Goal: Information Seeking & Learning: Learn about a topic

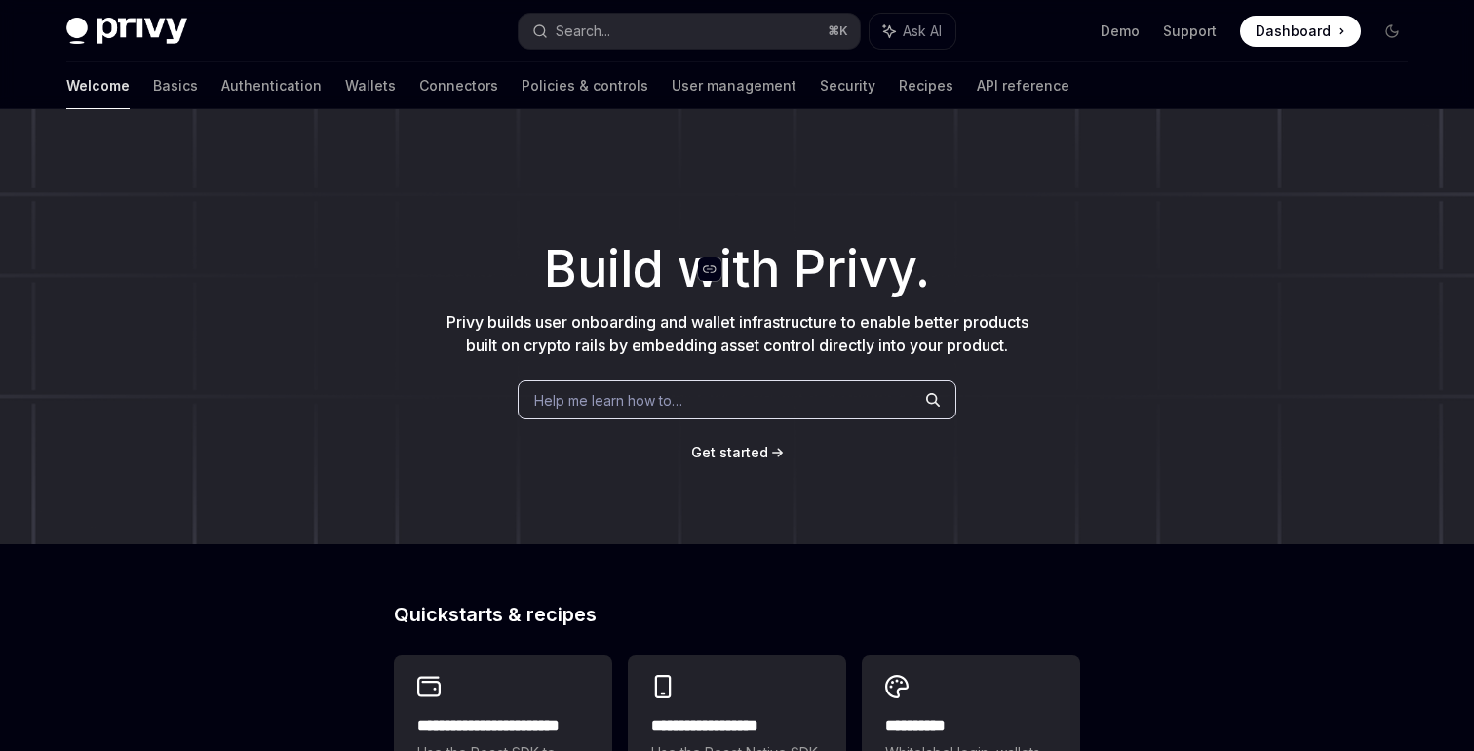
click at [701, 264] on div "Navigate to header" at bounding box center [709, 268] width 23 height 23
click at [153, 32] on img at bounding box center [126, 31] width 121 height 27
click at [153, 82] on link "Basics" at bounding box center [175, 85] width 45 height 47
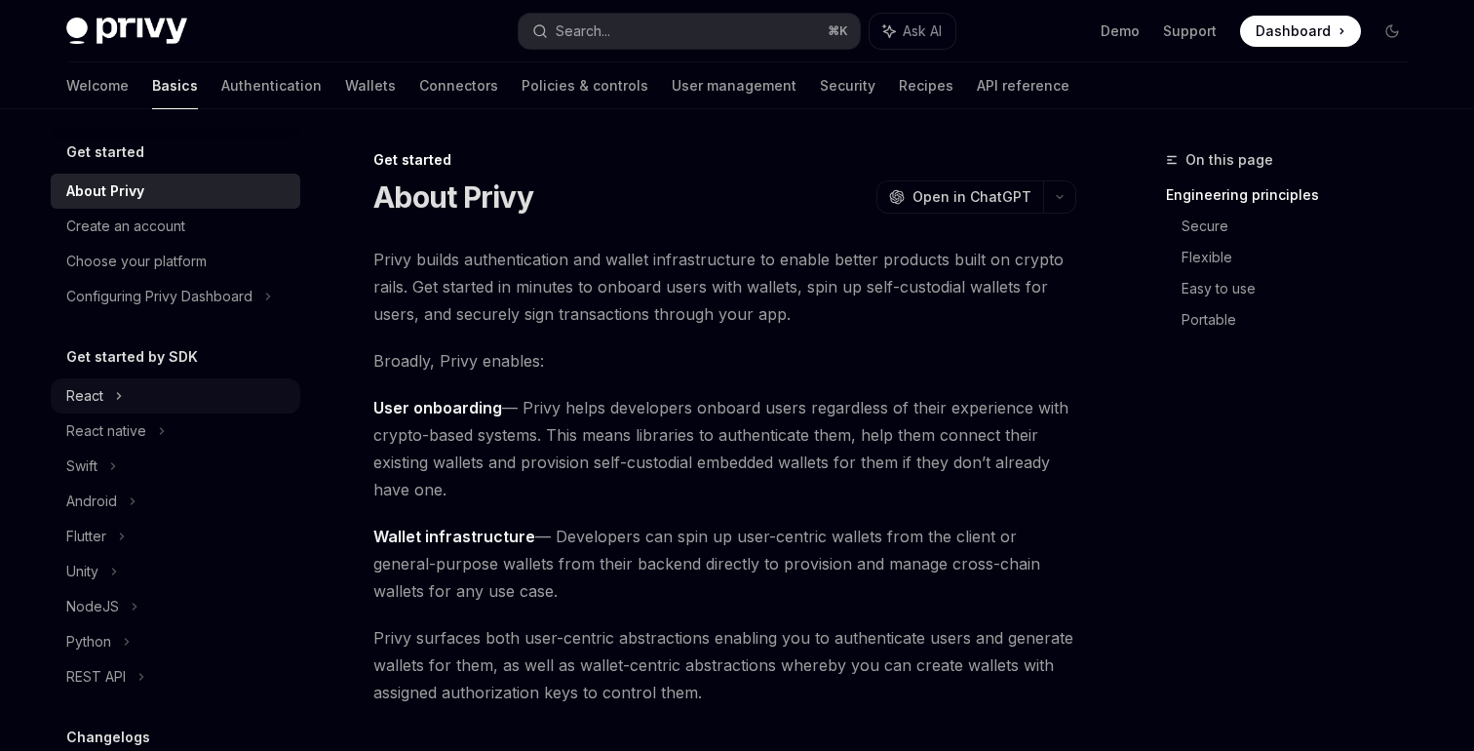
click at [167, 389] on div "React" at bounding box center [176, 395] width 250 height 35
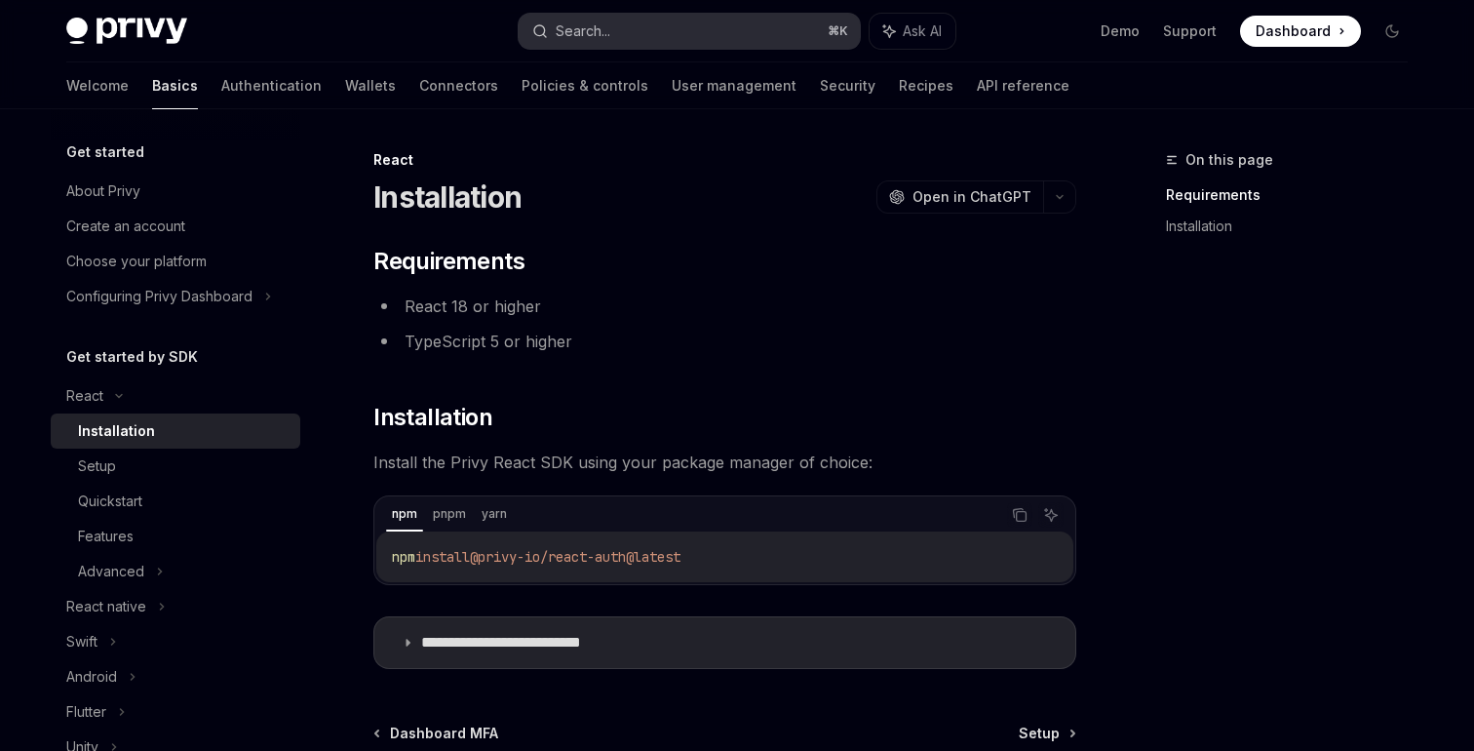
click at [692, 36] on button "Search... ⌘ K" at bounding box center [689, 31] width 341 height 35
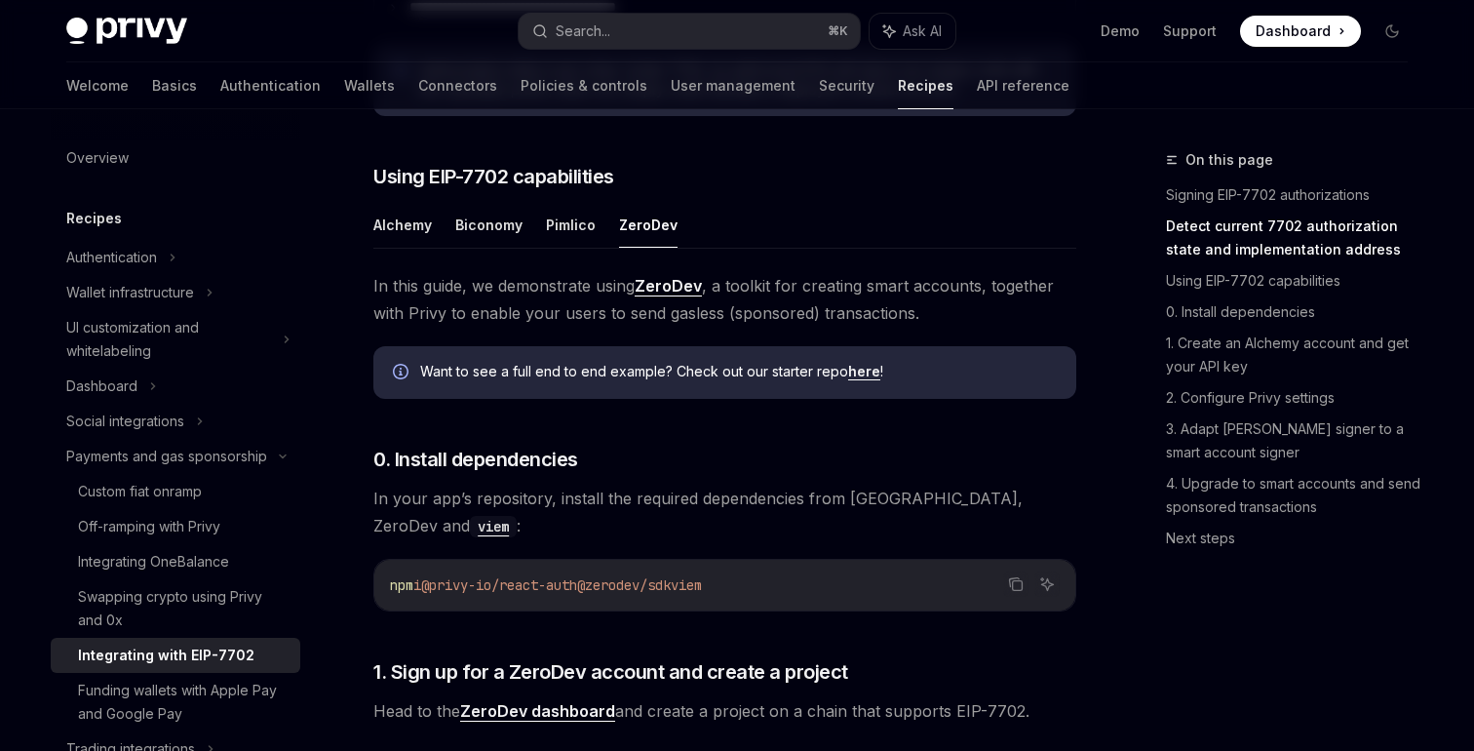
scroll to position [1308, 0]
click at [572, 250] on button "Pimlico" at bounding box center [571, 227] width 50 height 46
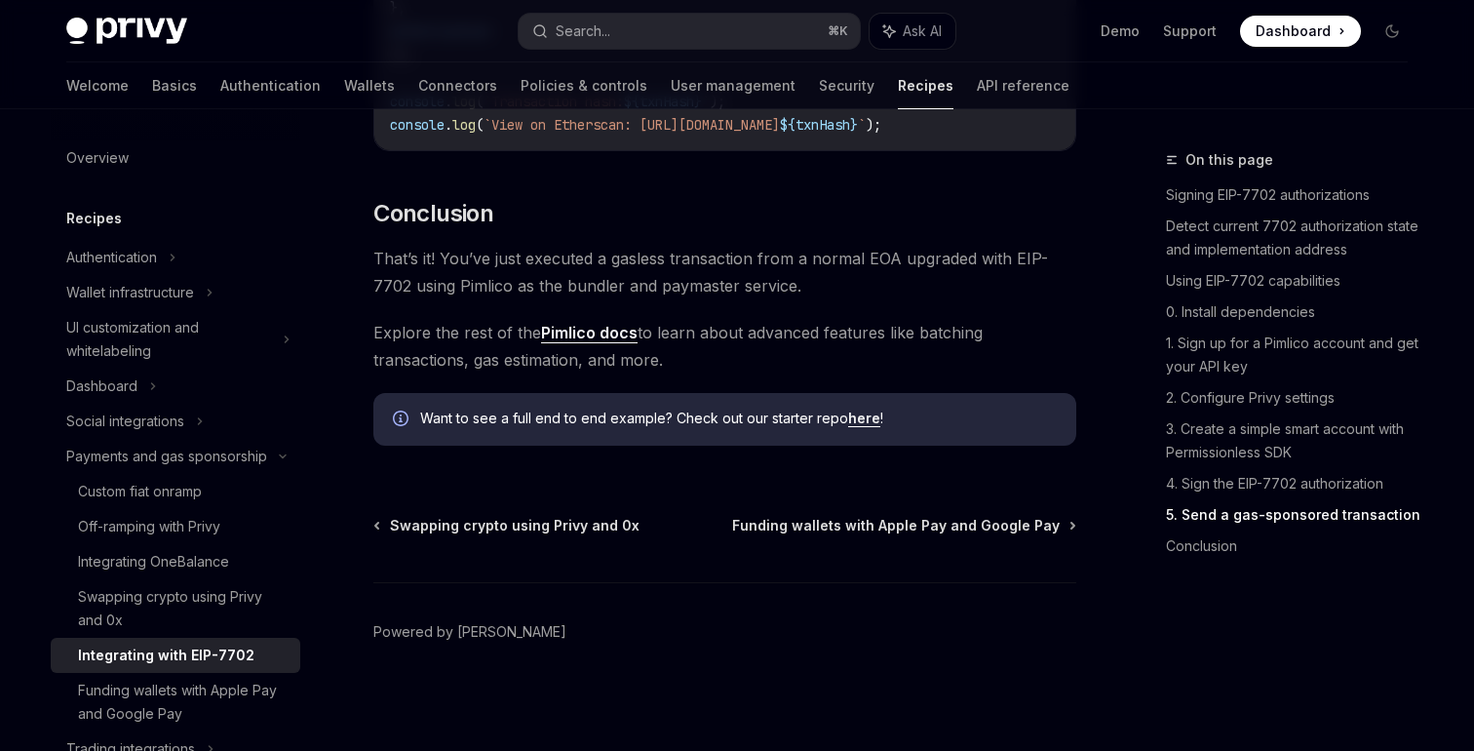
scroll to position [5042, 0]
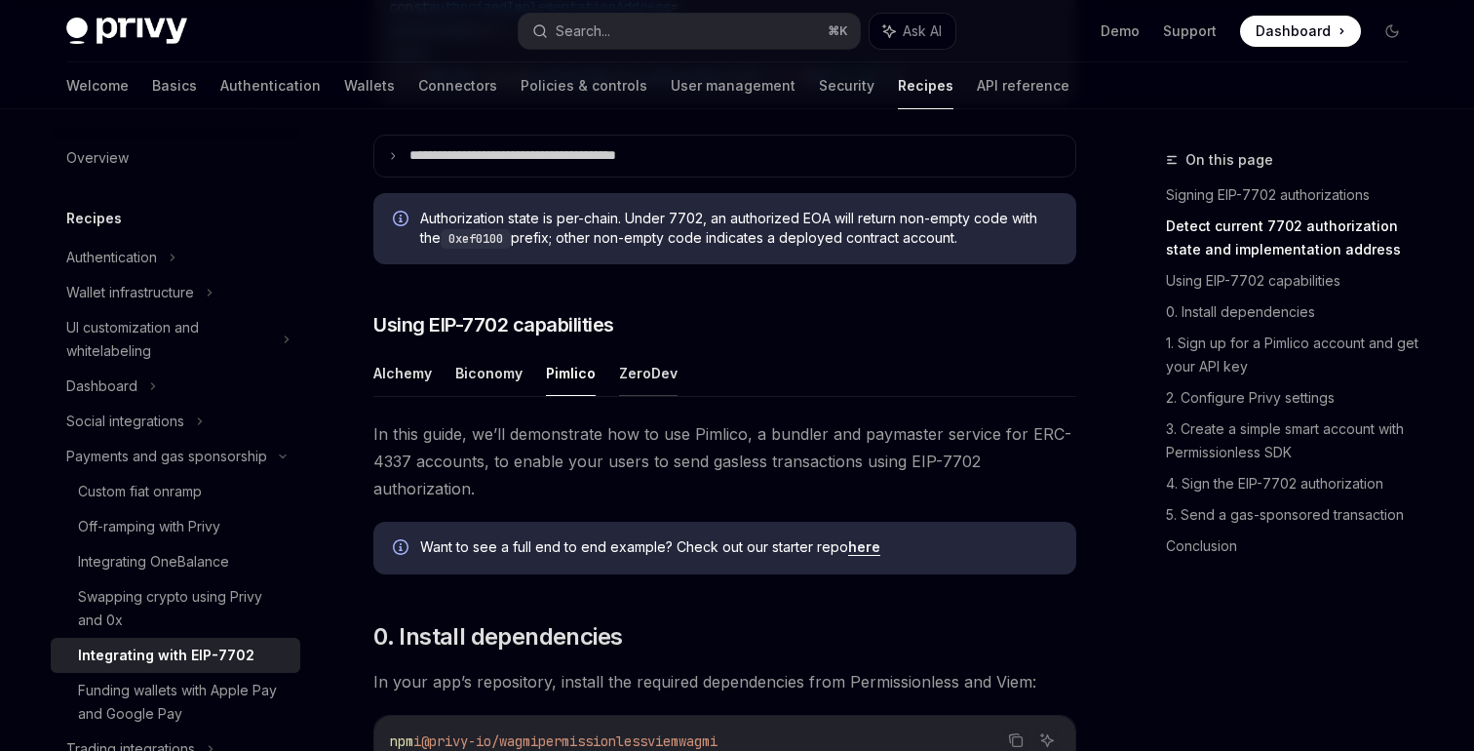
click at [635, 396] on button "ZeroDev" at bounding box center [648, 373] width 59 height 46
type textarea "*"
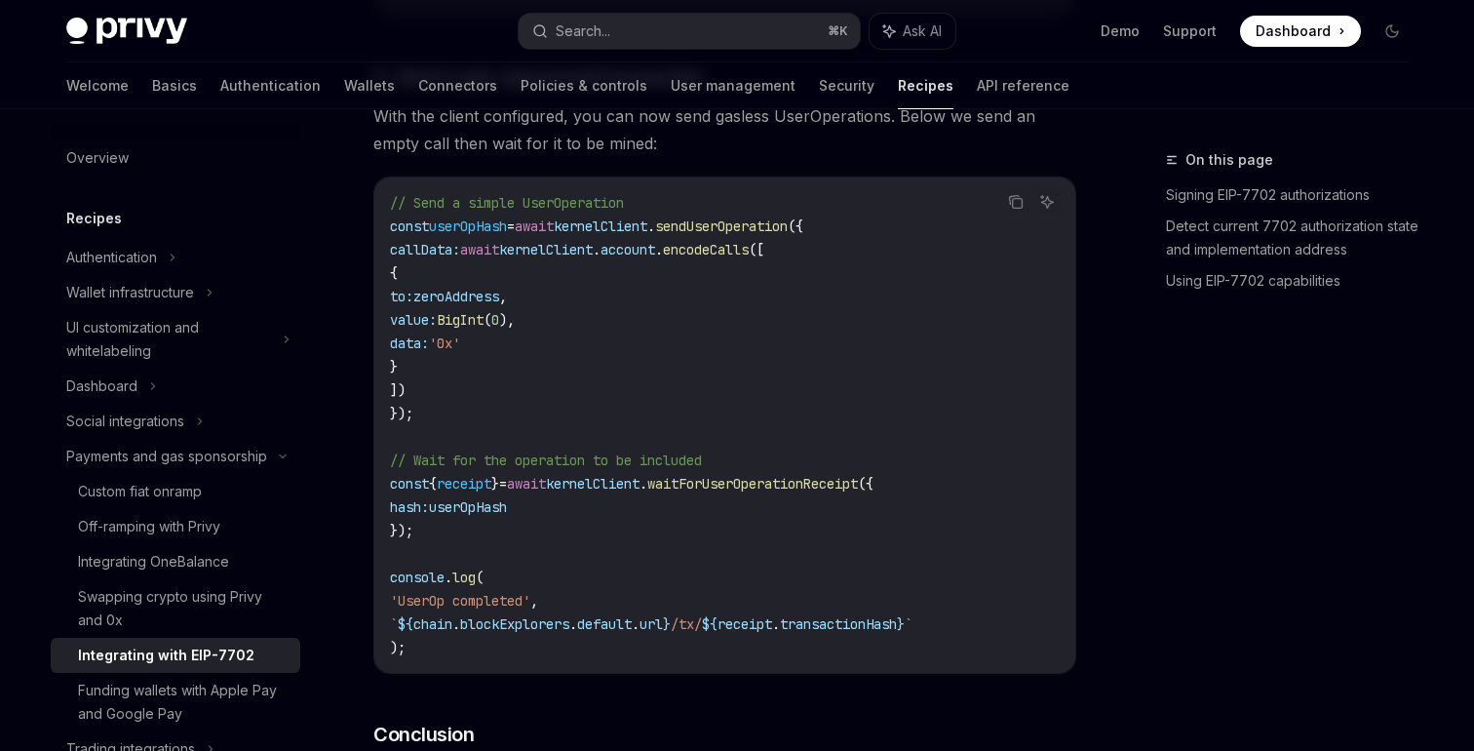
scroll to position [4519, 0]
click at [670, 25] on button "Search... ⌘ K" at bounding box center [689, 31] width 341 height 35
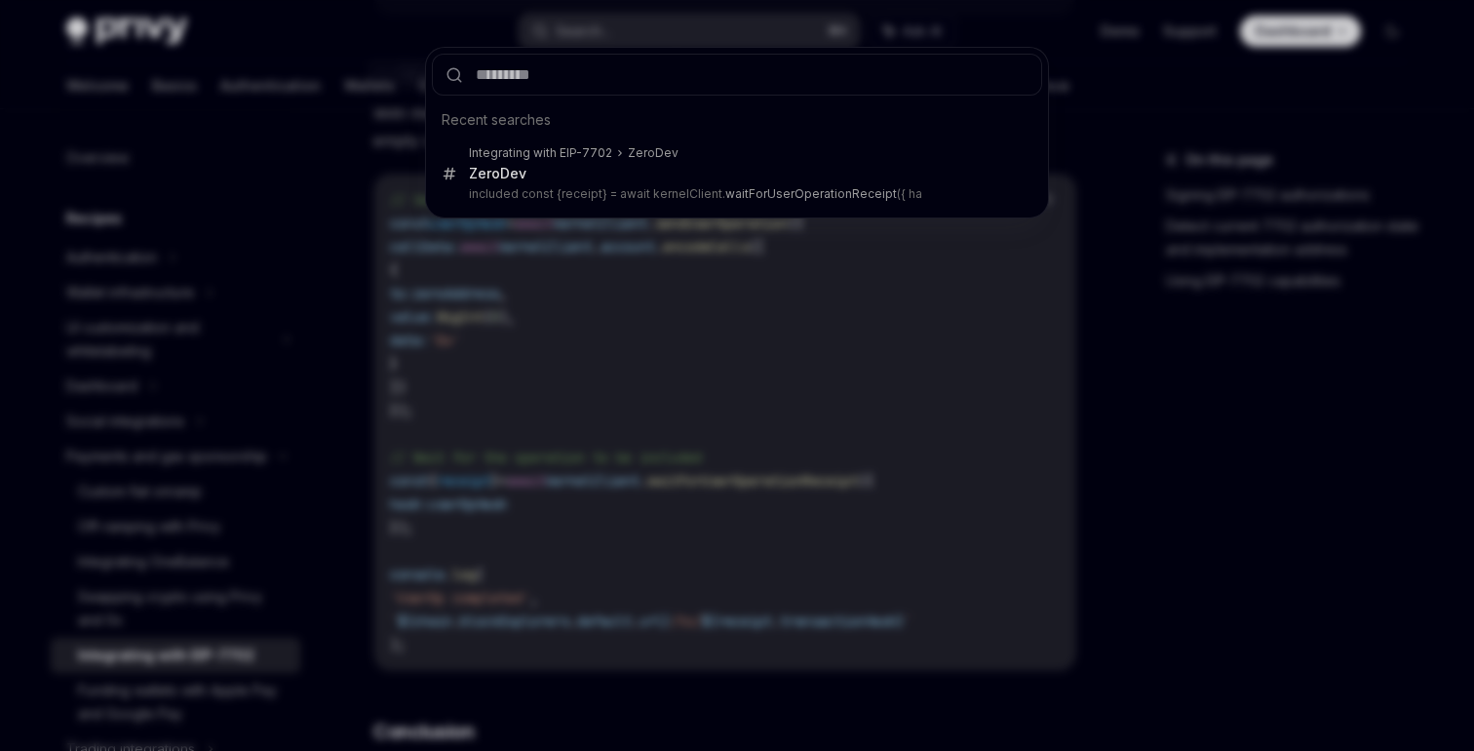
type input "**********"
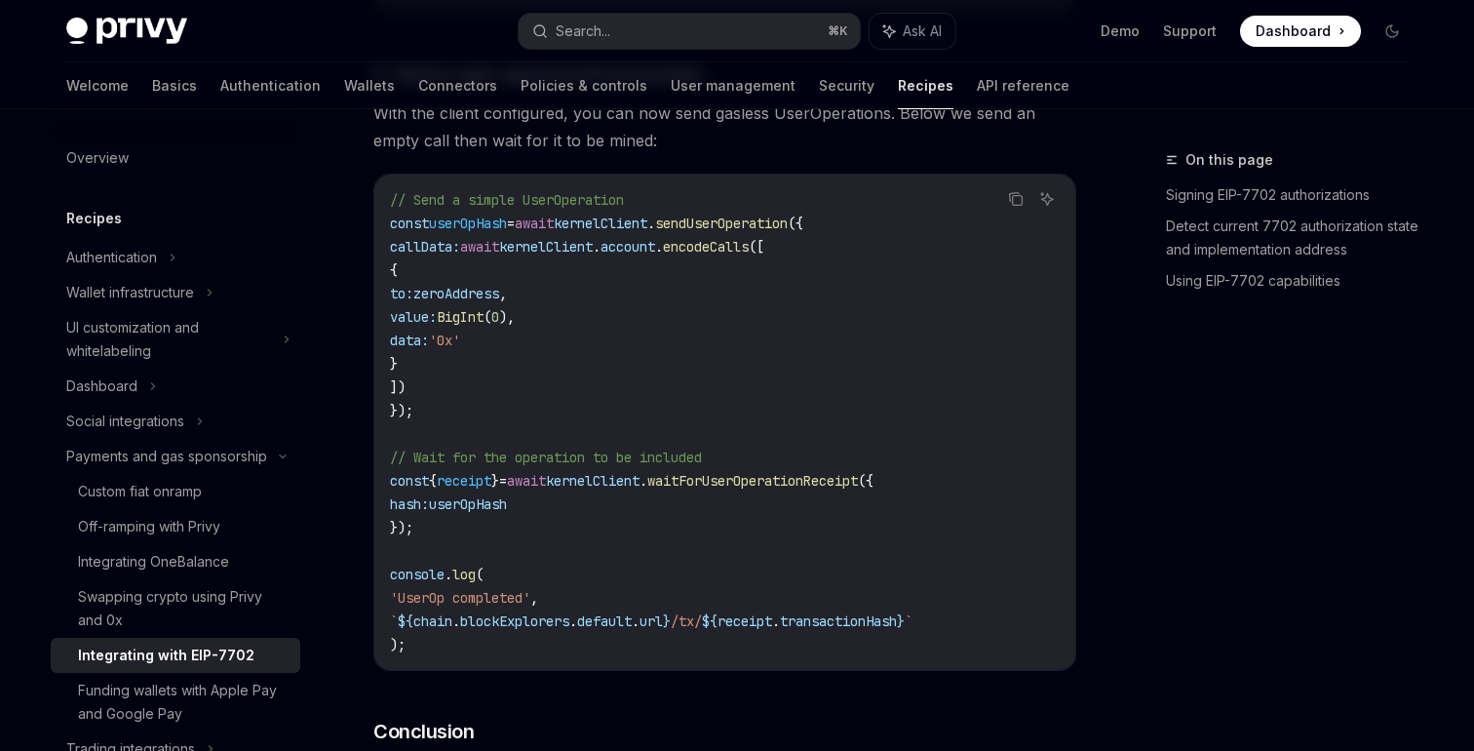
scroll to position [109, 0]
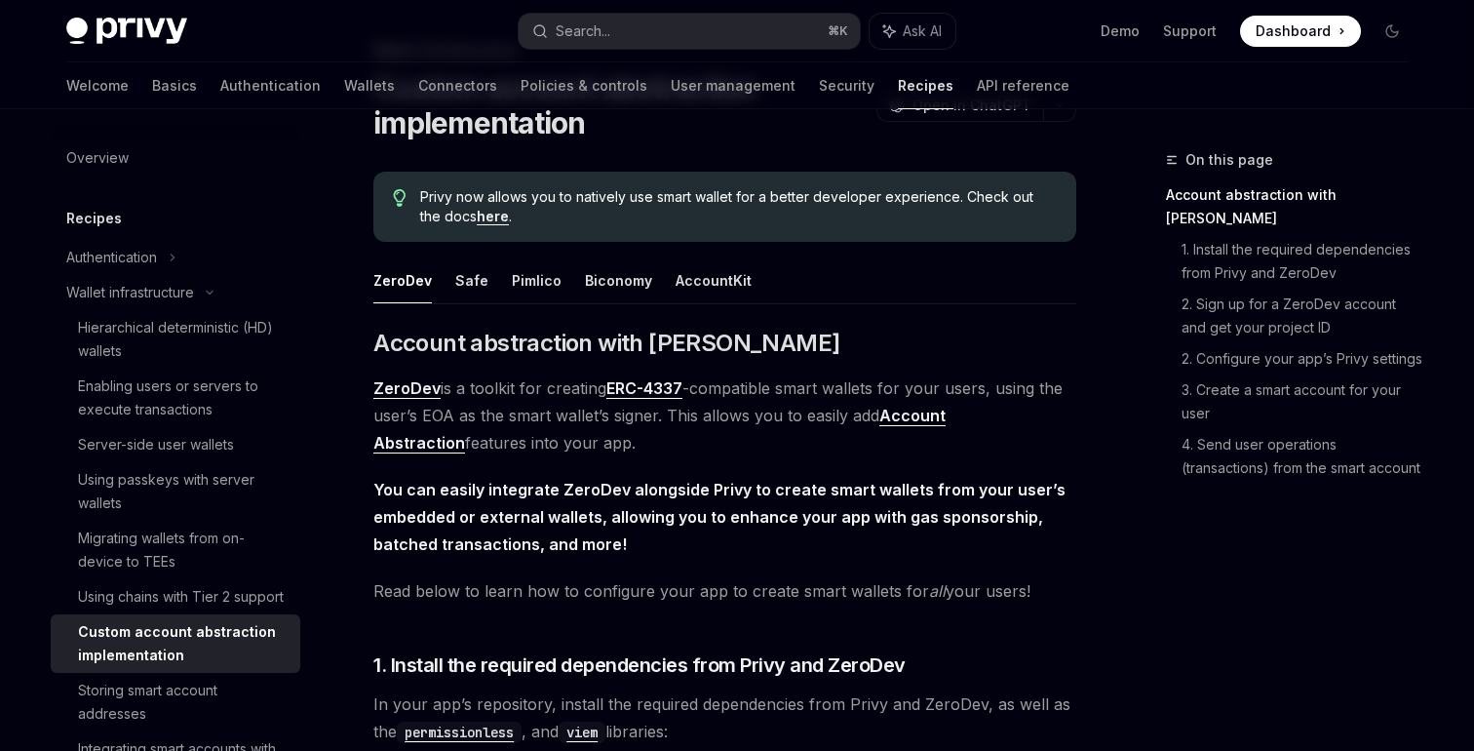
click at [59, 70] on div "Welcome Basics Authentication Wallets Connectors Policies & controls User manag…" at bounding box center [737, 85] width 1435 height 47
click at [152, 75] on link "Basics" at bounding box center [174, 85] width 45 height 47
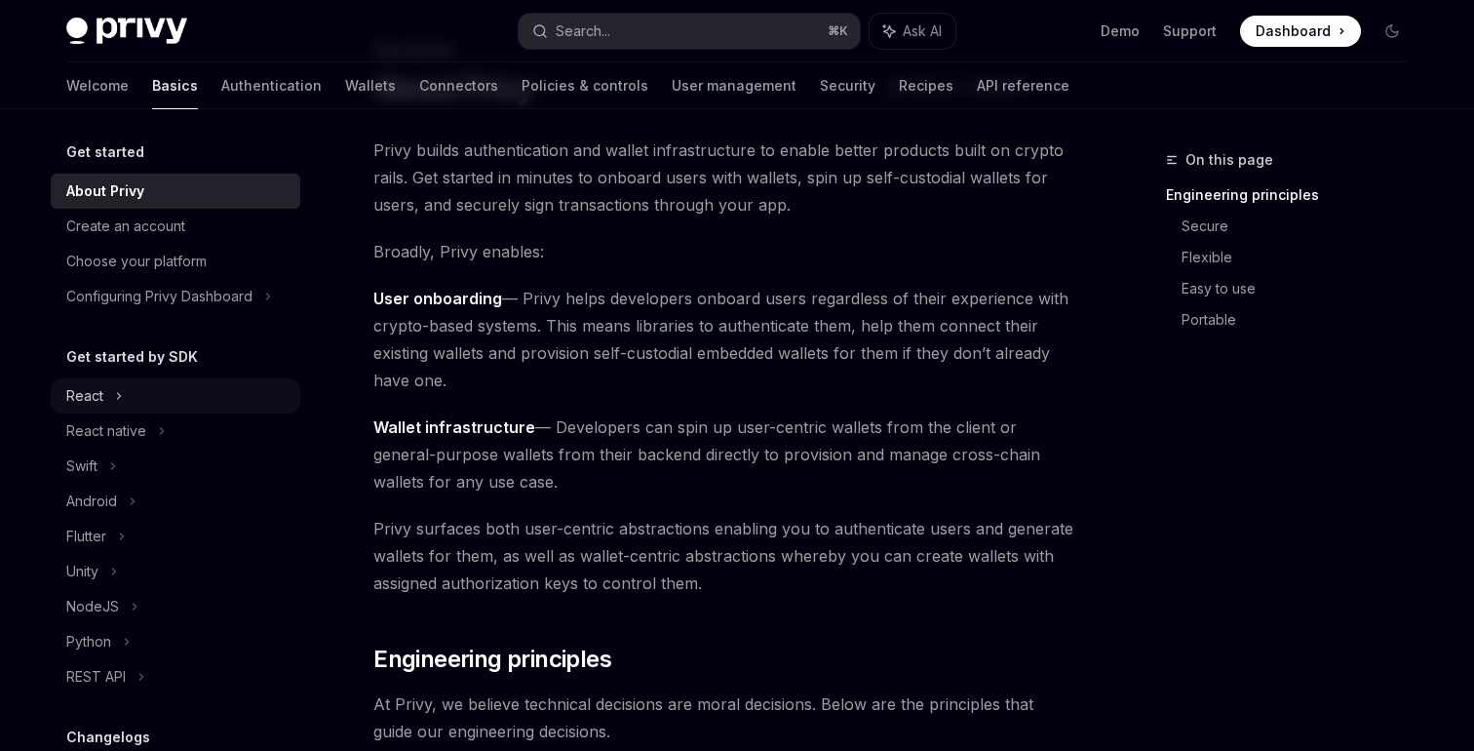
click at [190, 383] on div "React" at bounding box center [176, 395] width 250 height 35
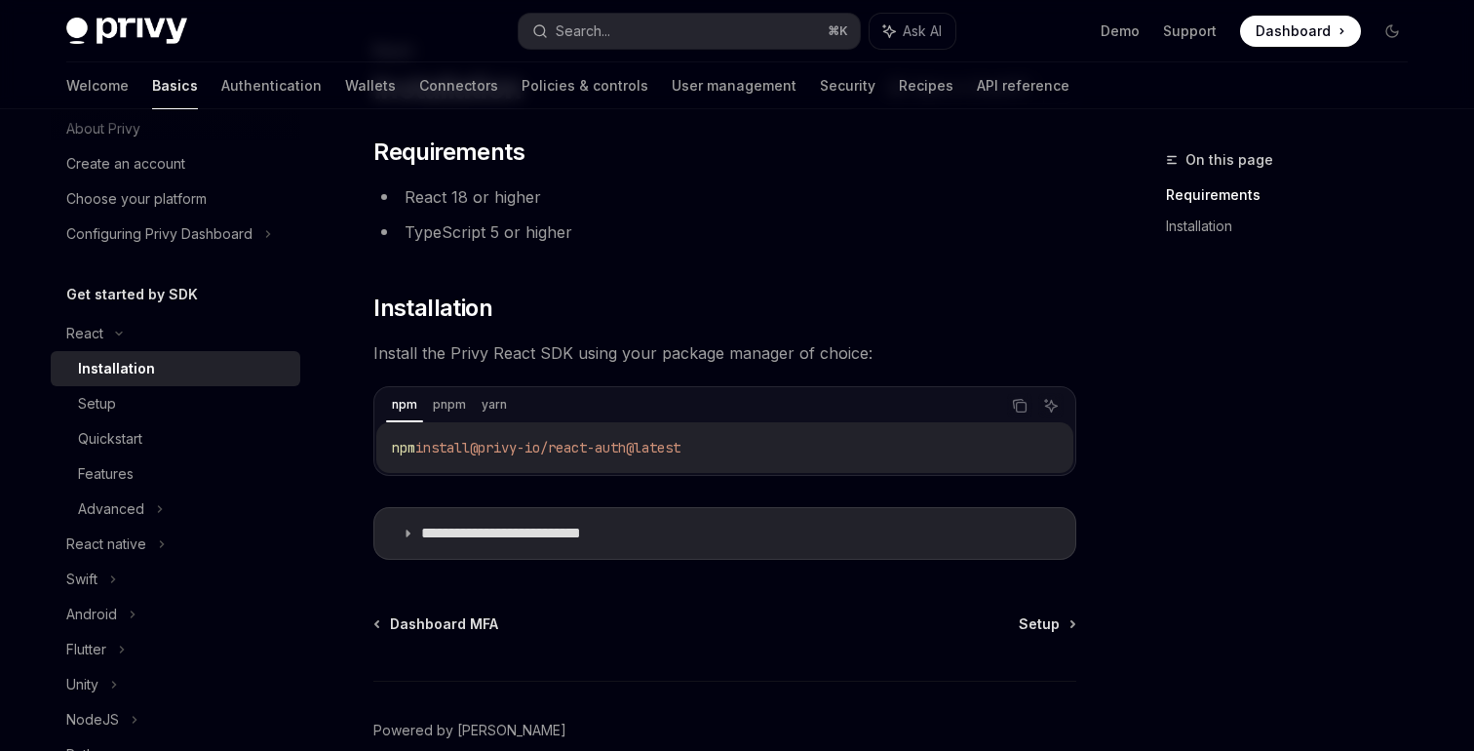
scroll to position [65, 0]
click at [211, 499] on div "Advanced" at bounding box center [176, 505] width 250 height 35
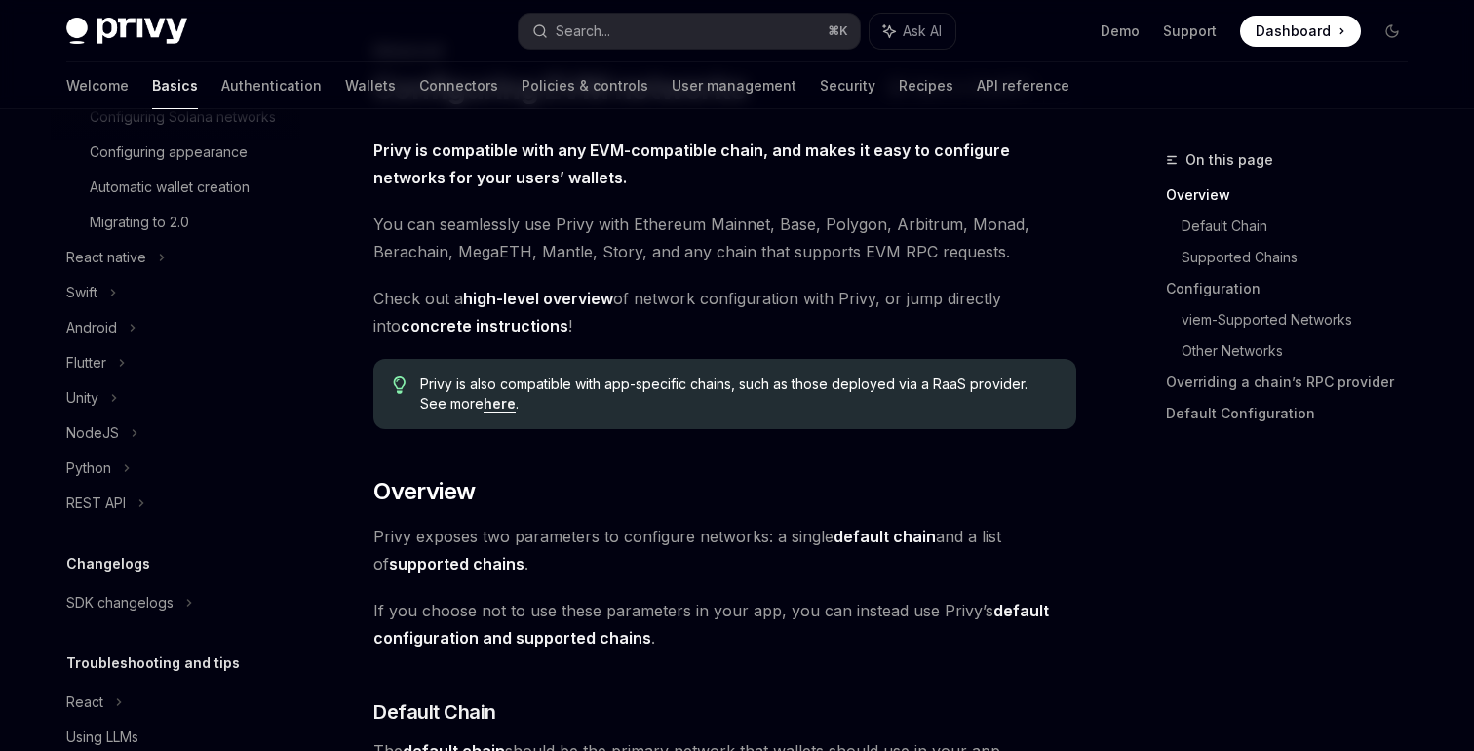
scroll to position [603, 0]
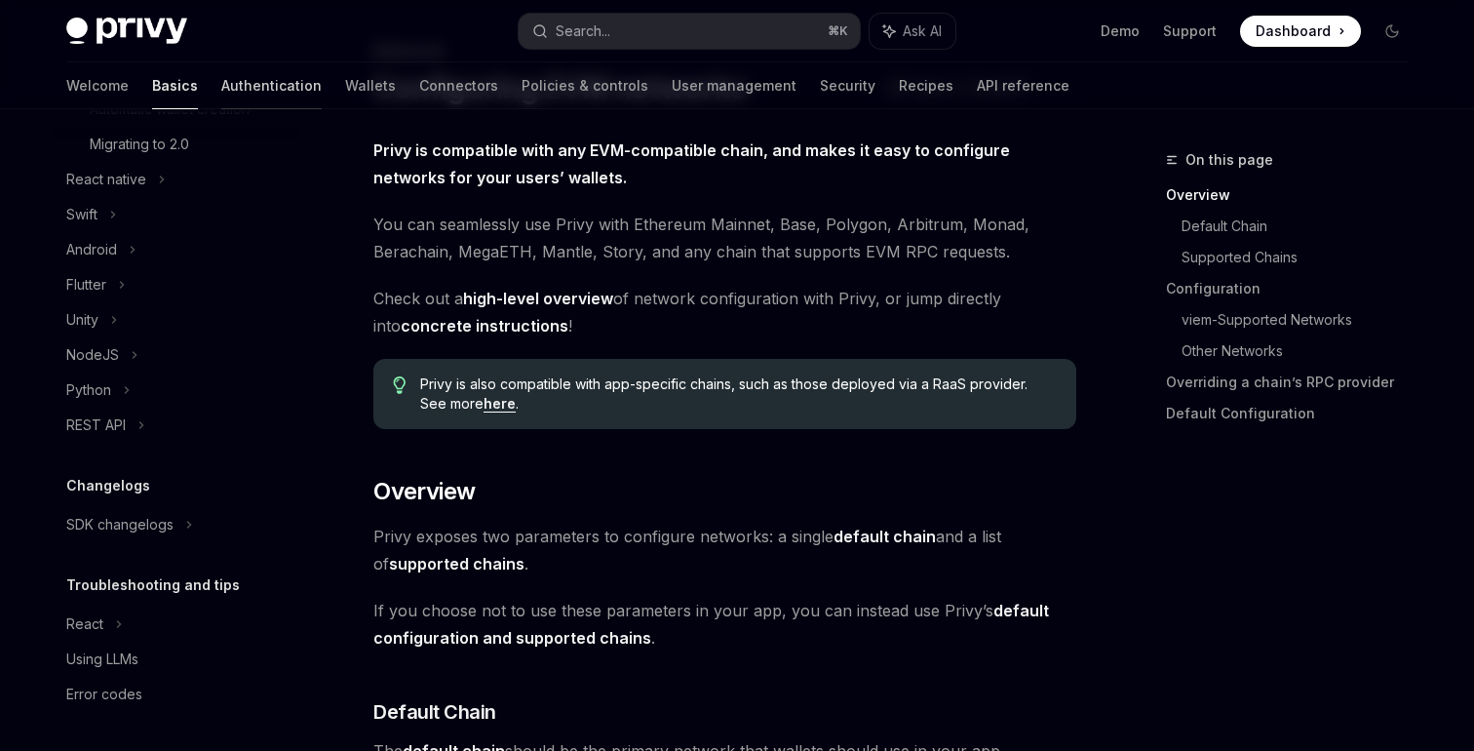
click at [221, 78] on link "Authentication" at bounding box center [271, 85] width 100 height 47
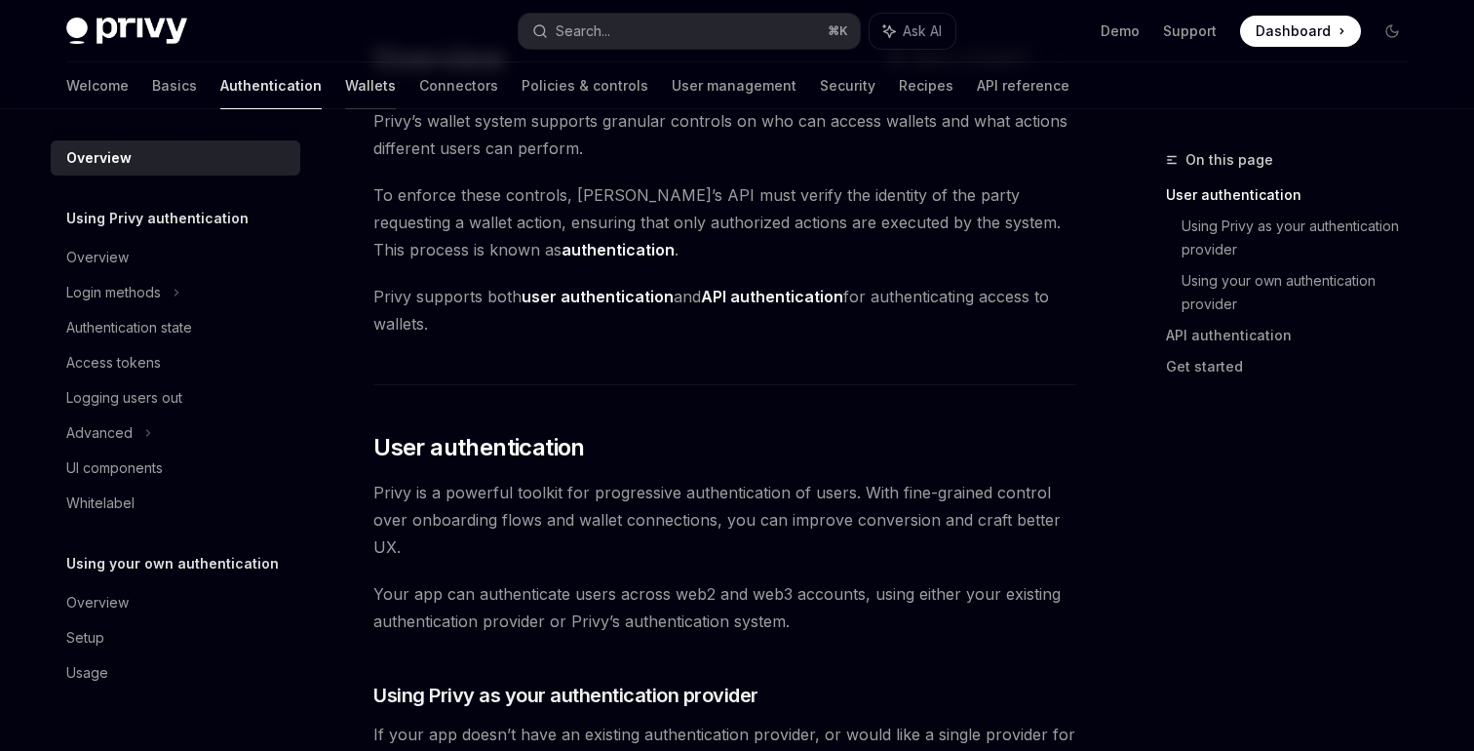
click at [345, 80] on link "Wallets" at bounding box center [370, 85] width 51 height 47
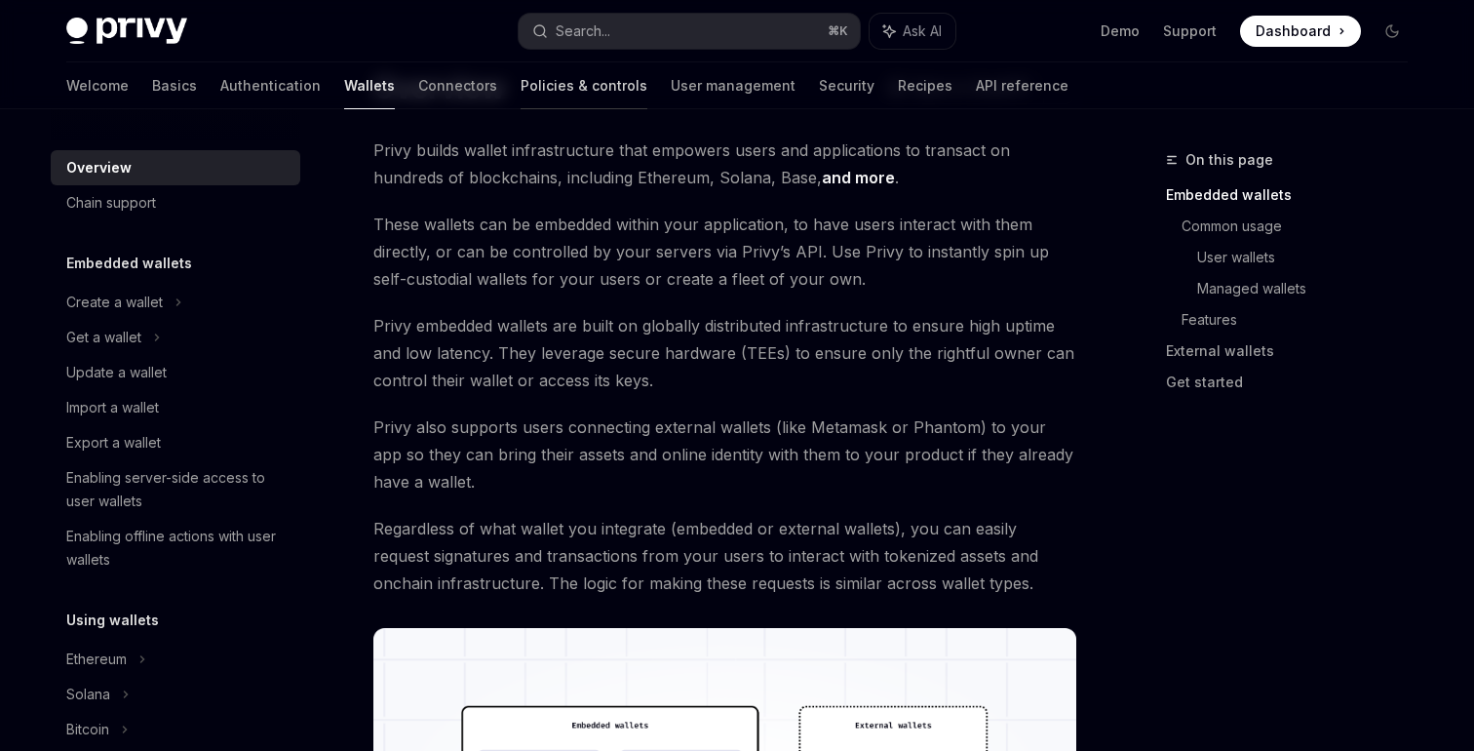
click at [521, 88] on link "Policies & controls" at bounding box center [584, 85] width 127 height 47
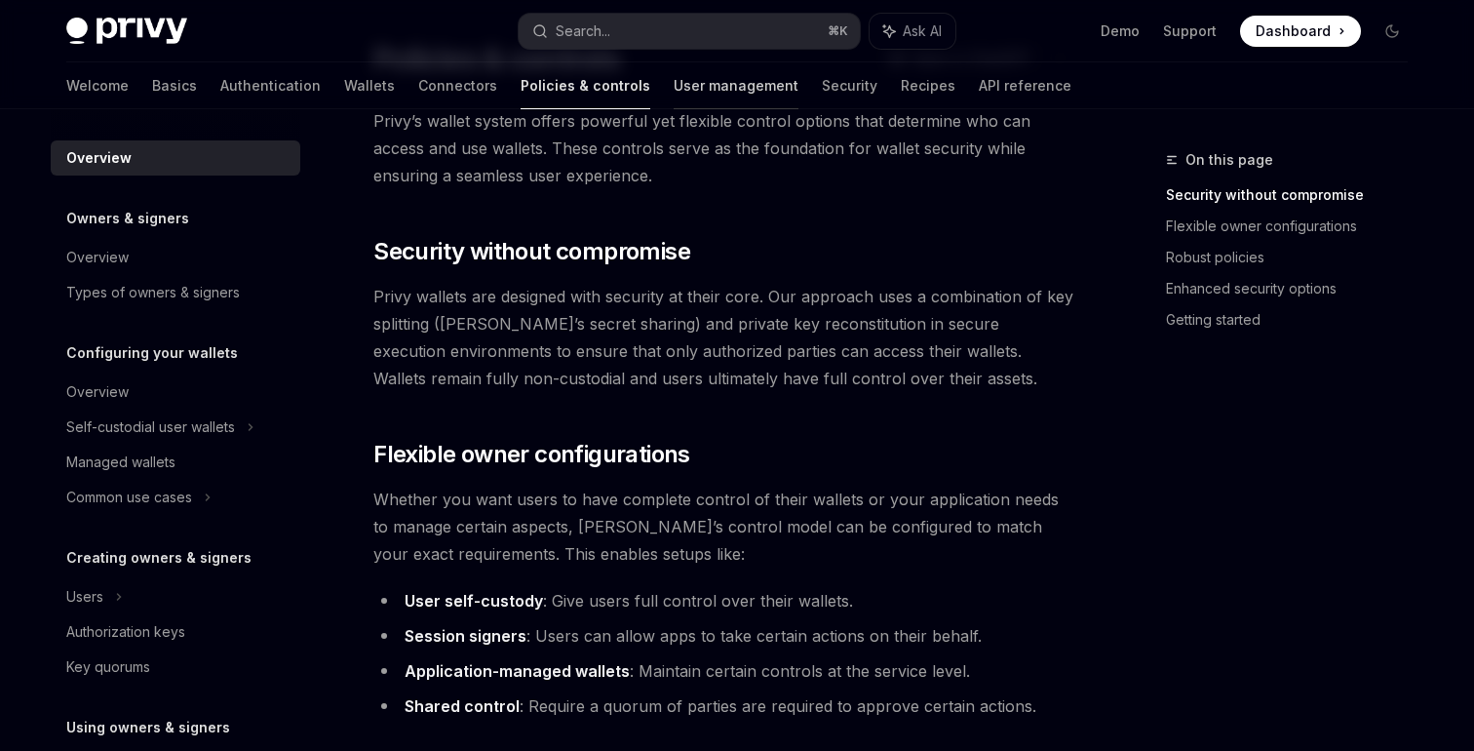
click at [674, 96] on link "User management" at bounding box center [736, 85] width 125 height 47
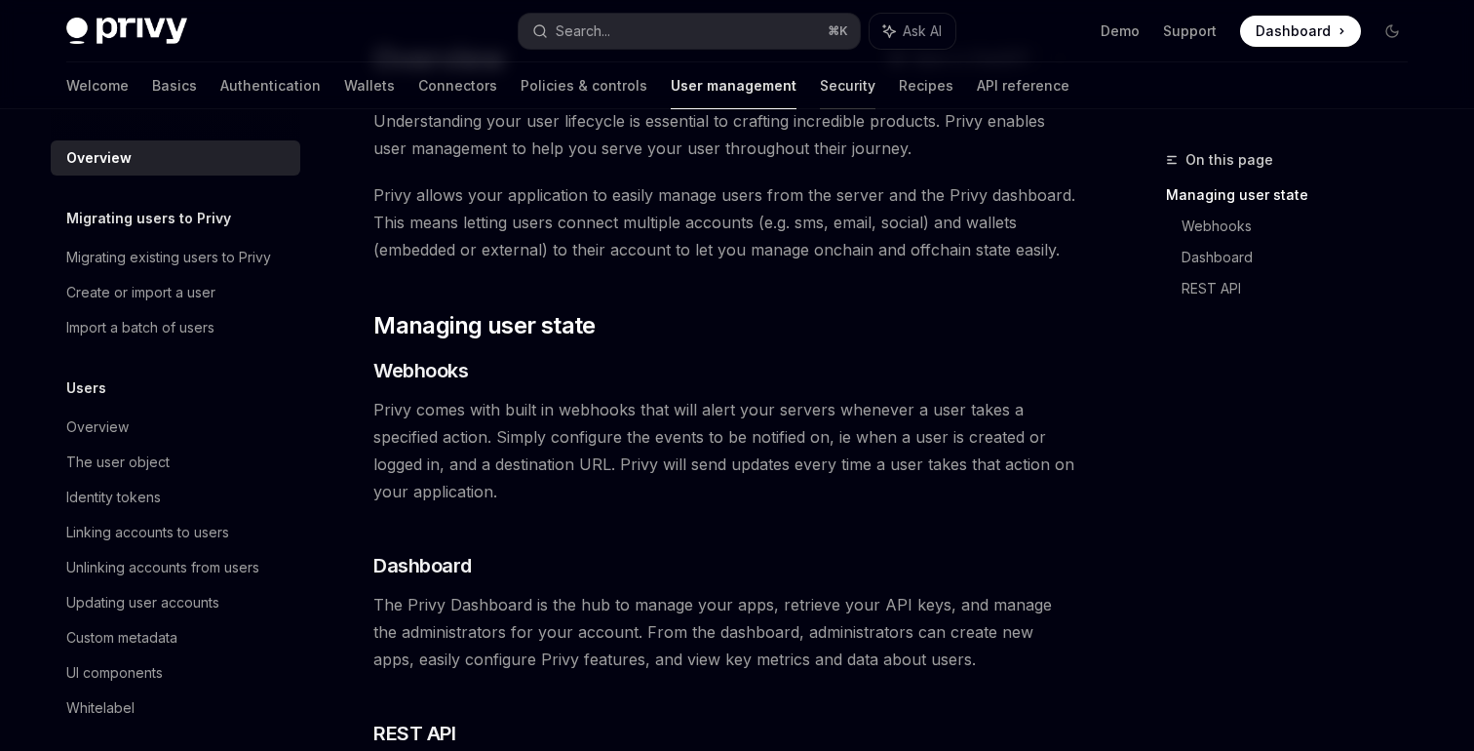
click at [820, 92] on link "Security" at bounding box center [848, 85] width 56 height 47
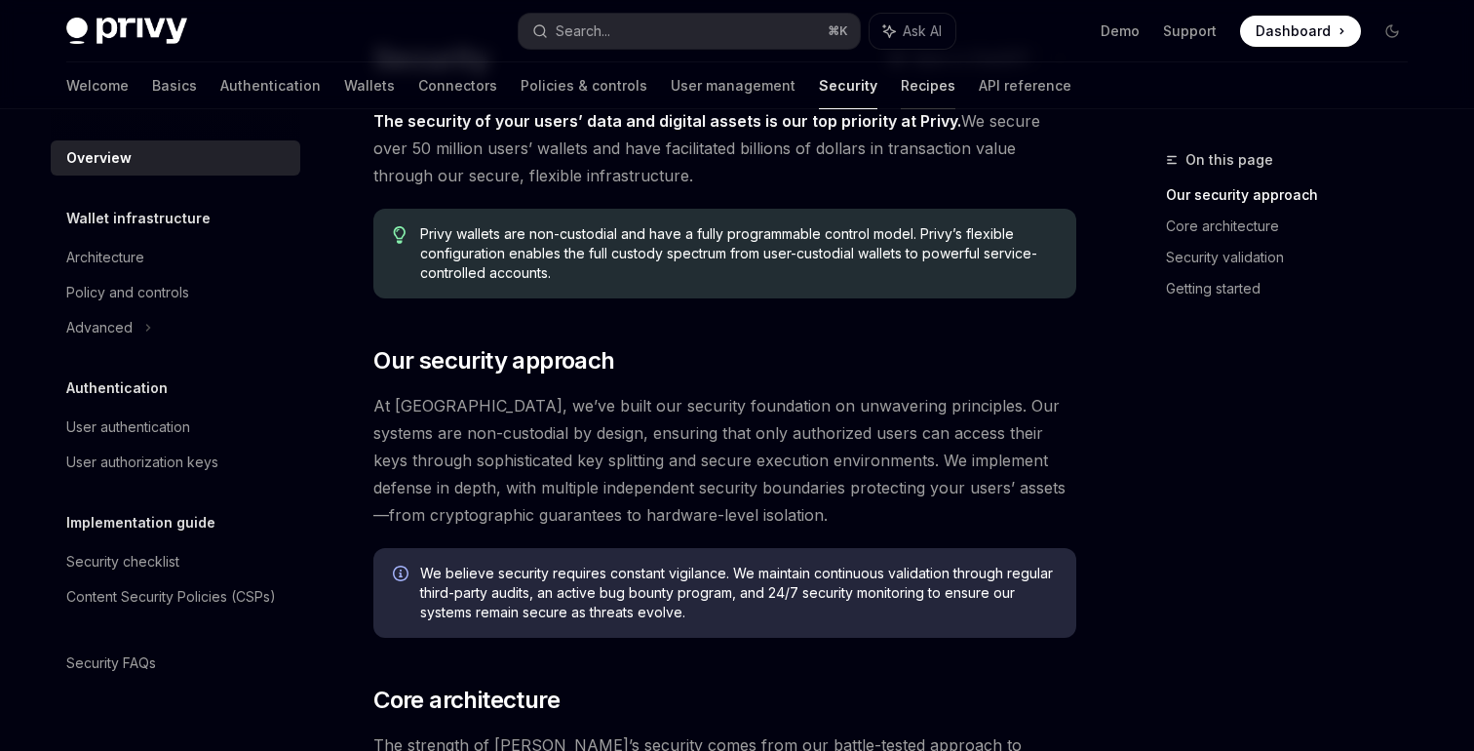
click at [901, 83] on link "Recipes" at bounding box center [928, 85] width 55 height 47
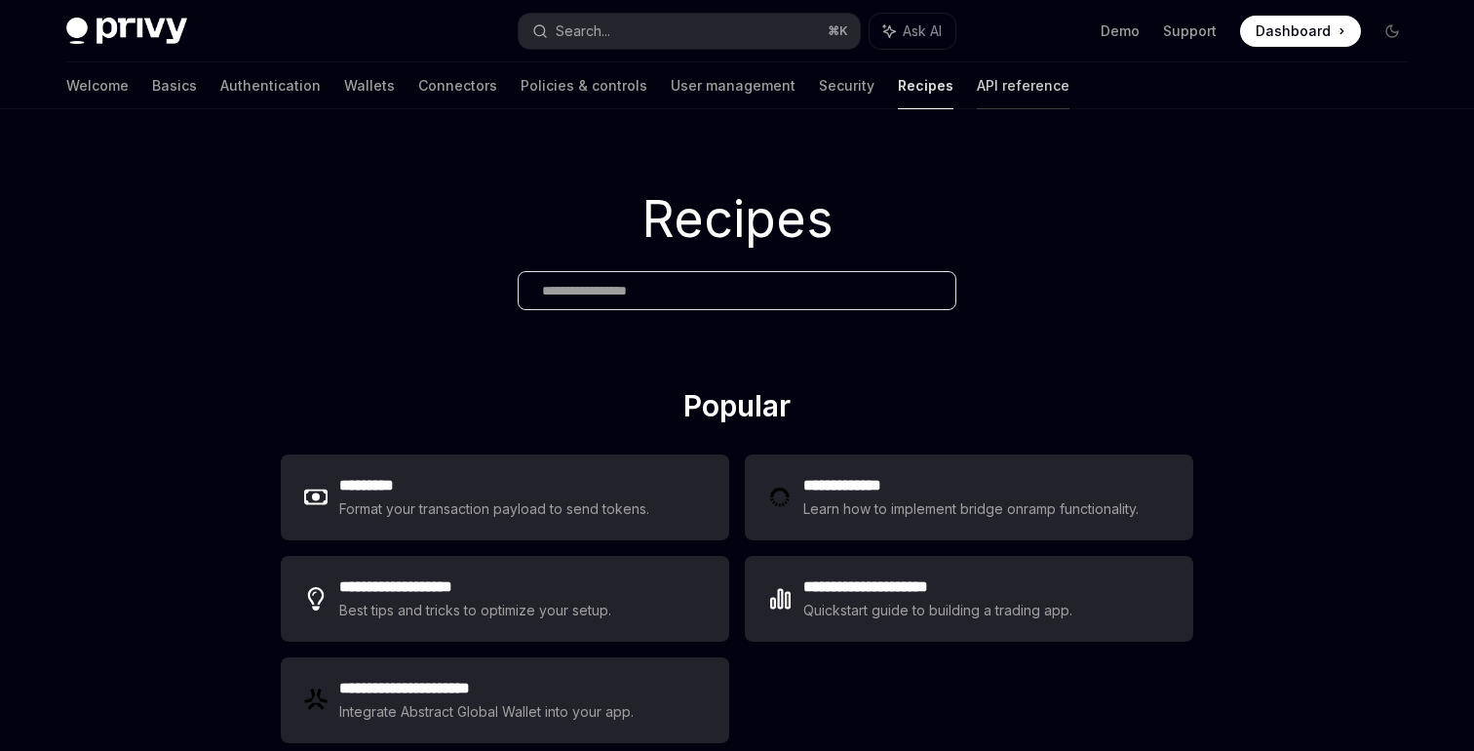
click at [977, 83] on link "API reference" at bounding box center [1023, 85] width 93 height 47
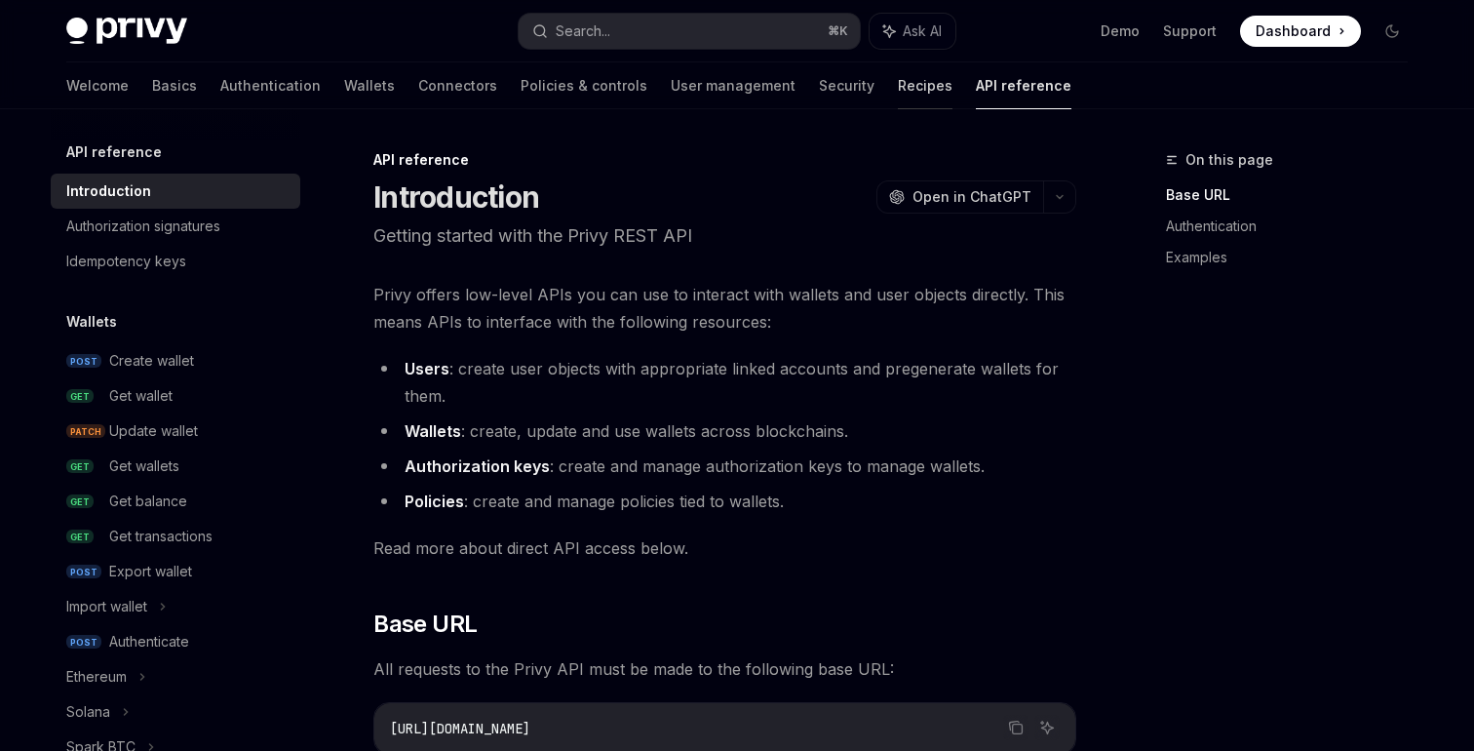
click at [898, 74] on link "Recipes" at bounding box center [925, 85] width 55 height 47
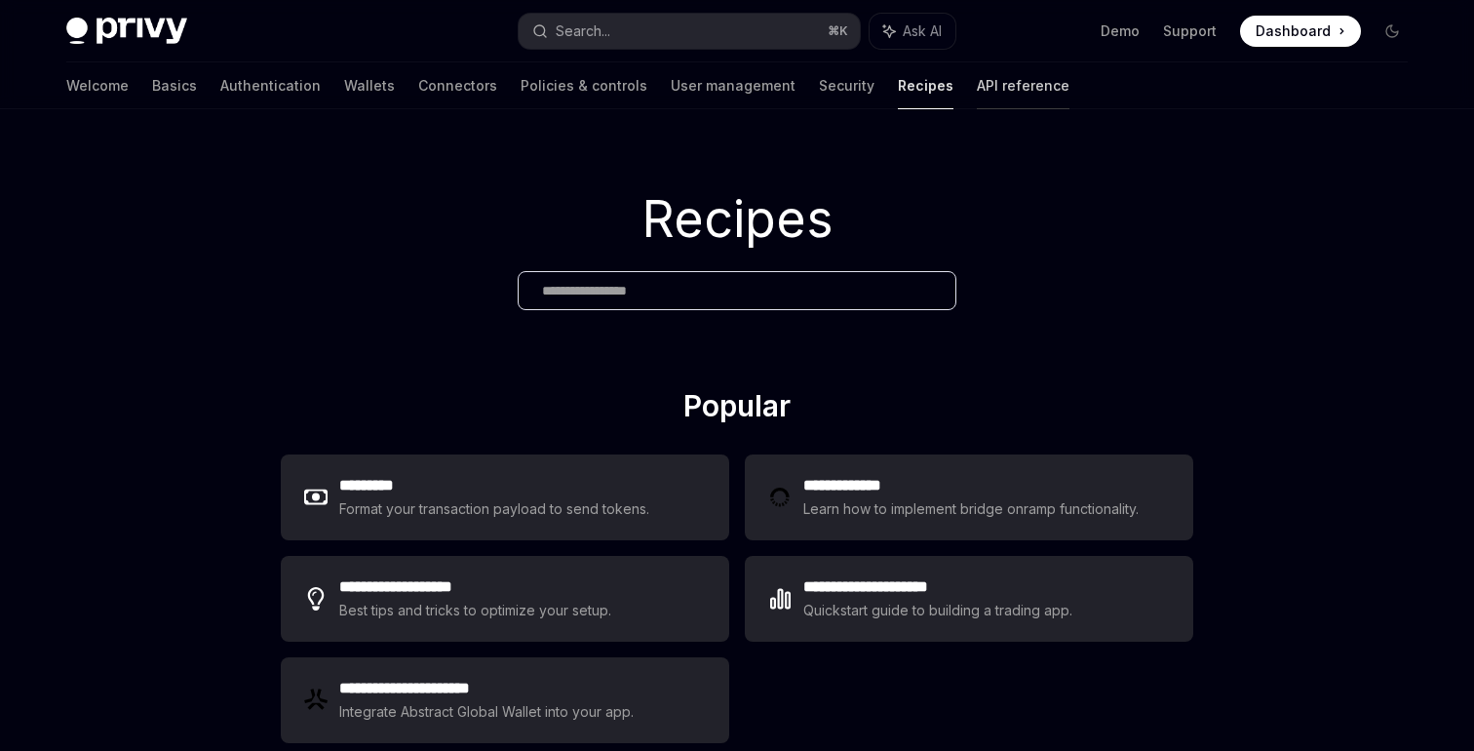
click at [977, 94] on link "API reference" at bounding box center [1023, 85] width 93 height 47
type textarea "*"
